Goal: Use online tool/utility

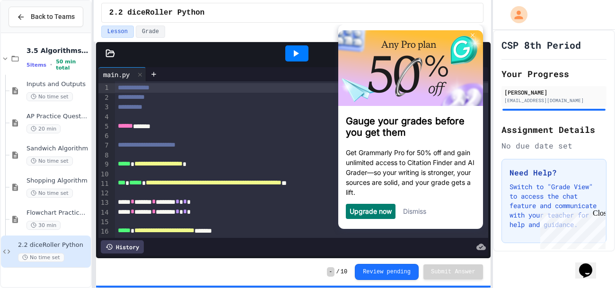
click at [421, 204] on div "Gauge your grades before you get them Get Grammarly Pro for 50% off and gain un…" at bounding box center [410, 121] width 145 height 194
click at [418, 212] on link "Dismiss" at bounding box center [414, 211] width 23 height 8
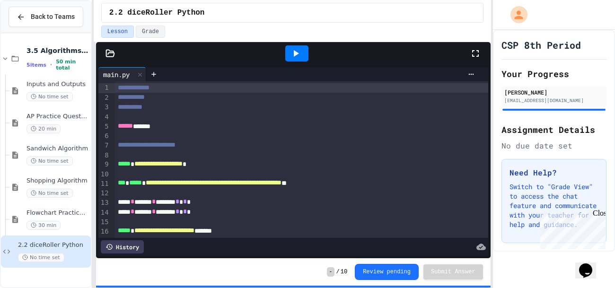
click at [300, 52] on icon at bounding box center [295, 53] width 11 height 11
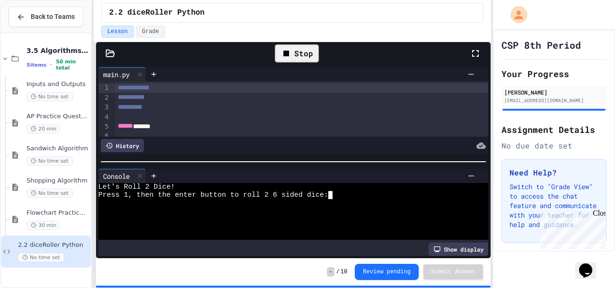
click at [333, 197] on textarea "Terminal input" at bounding box center [335, 195] width 4 height 8
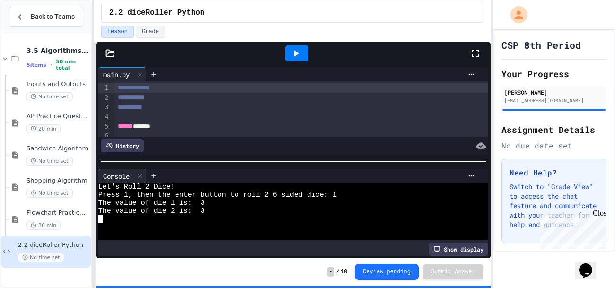
click at [293, 51] on icon at bounding box center [295, 53] width 11 height 11
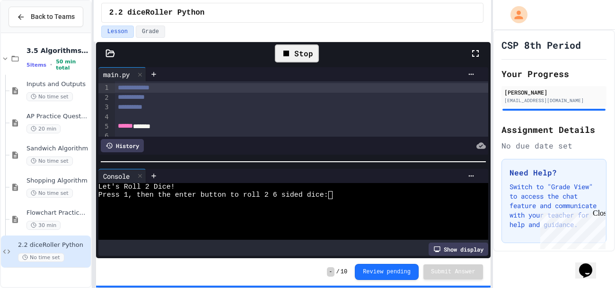
click at [335, 197] on textarea "Terminal input" at bounding box center [335, 195] width 4 height 8
